Goal: Information Seeking & Learning: Learn about a topic

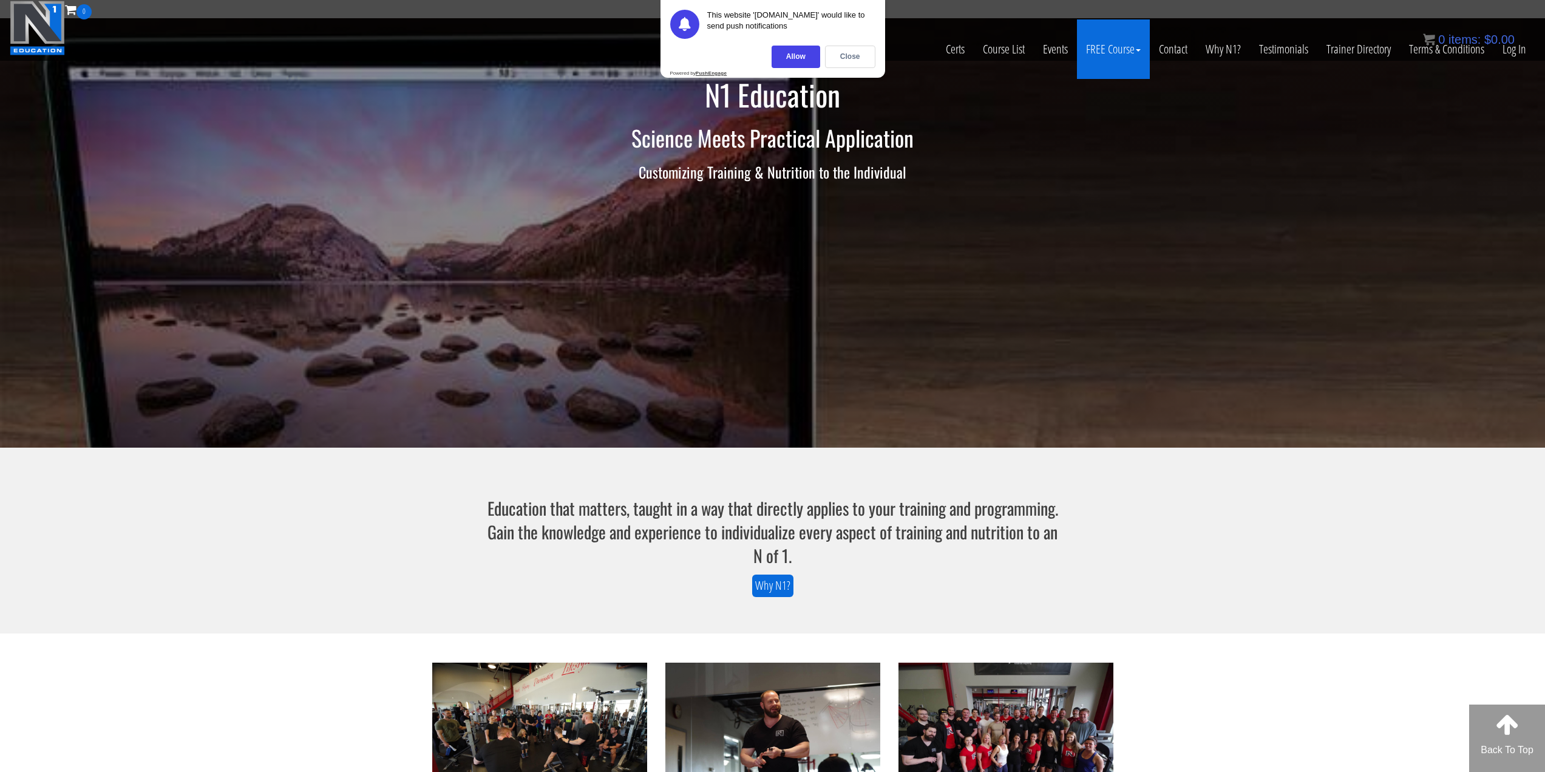
click at [1118, 52] on link "FREE Course" at bounding box center [1113, 49] width 73 height 60
click at [1105, 52] on link "FREE Course" at bounding box center [1113, 49] width 73 height 60
click at [1090, 92] on link "Course Preview – Biomechanics" at bounding box center [1068, 99] width 157 height 21
click at [1063, 105] on link "Course Preview – Biomechanics" at bounding box center [1068, 99] width 157 height 21
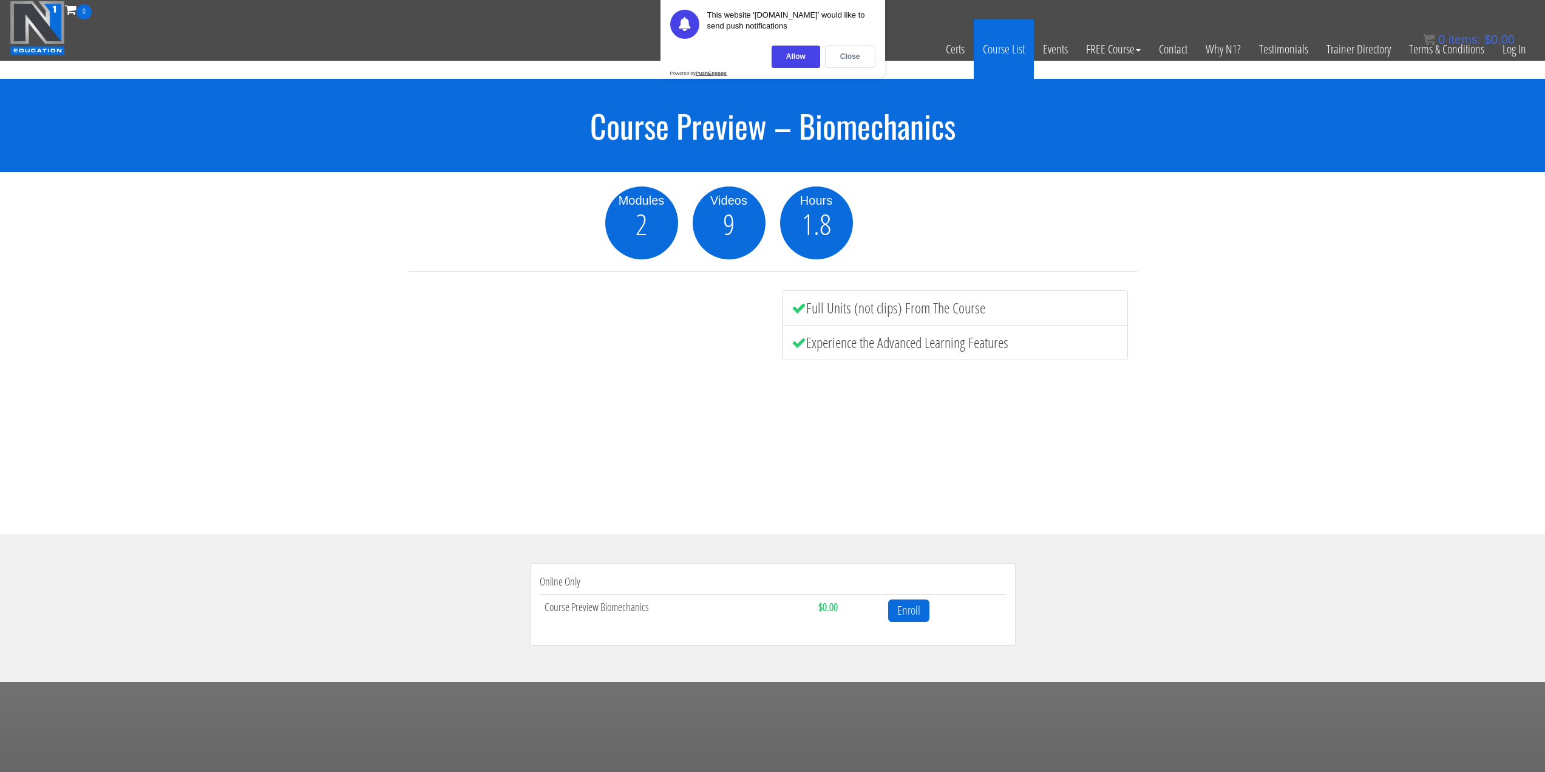
click at [1012, 37] on link "Course List" at bounding box center [1004, 49] width 60 height 60
click at [846, 54] on div "Close" at bounding box center [850, 57] width 50 height 22
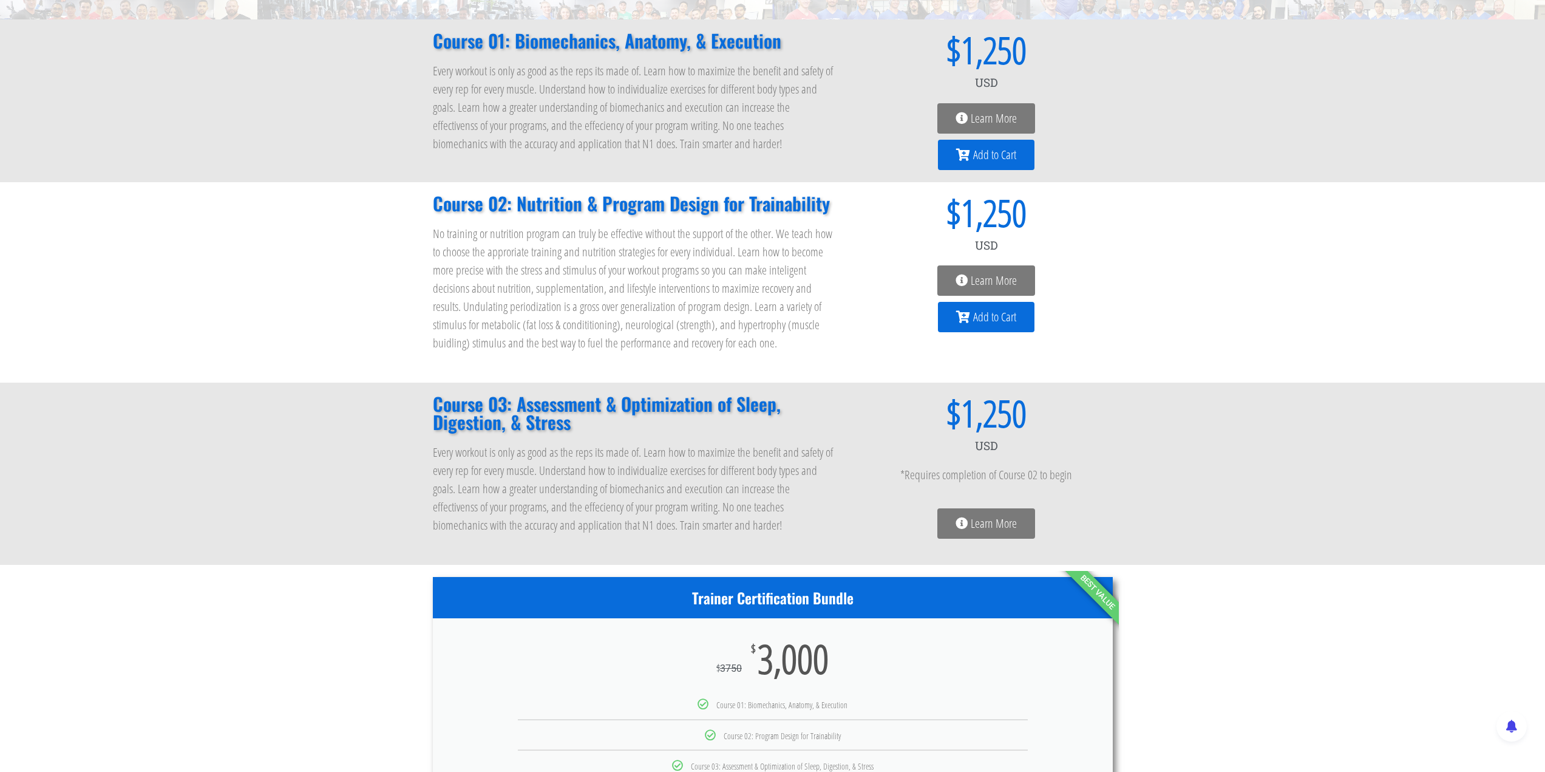
scroll to position [182, 0]
